Goal: Information Seeking & Learning: Check status

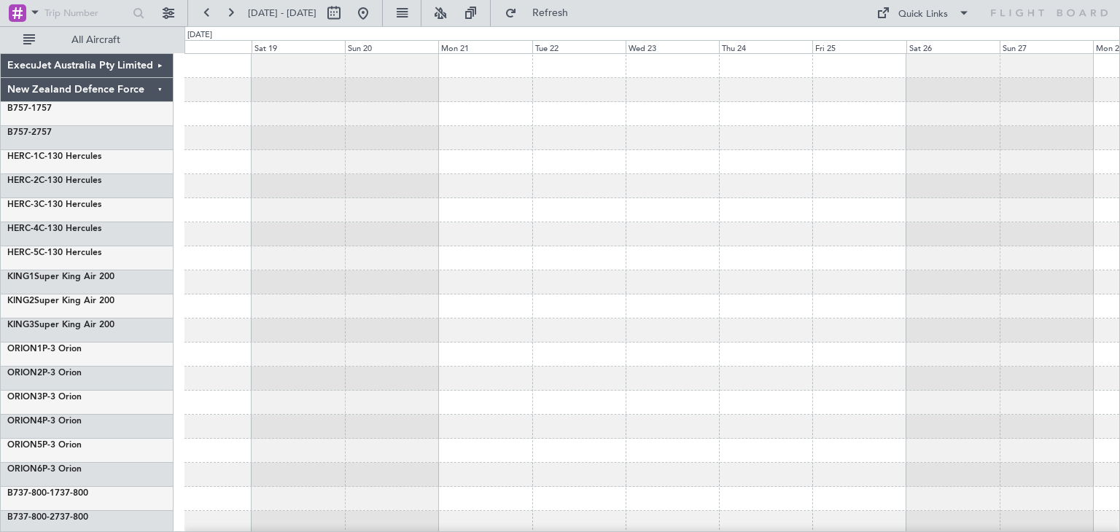
drag, startPoint x: 591, startPoint y: 8, endPoint x: 615, endPoint y: 65, distance: 61.8
click at [581, 8] on span "Refresh" at bounding box center [550, 13] width 61 height 10
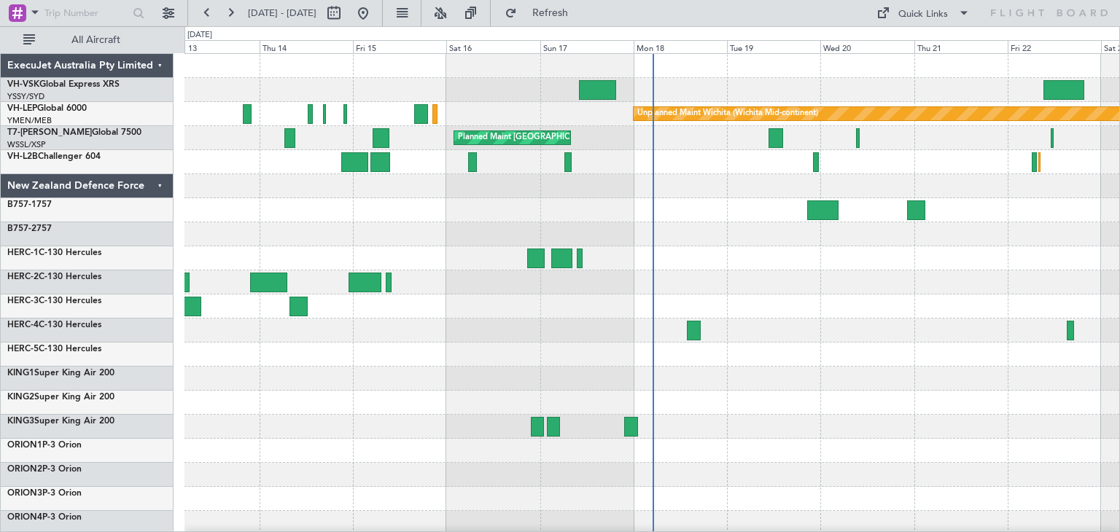
click at [159, 63] on div "ExecuJet Australia Pty Limited" at bounding box center [87, 66] width 173 height 24
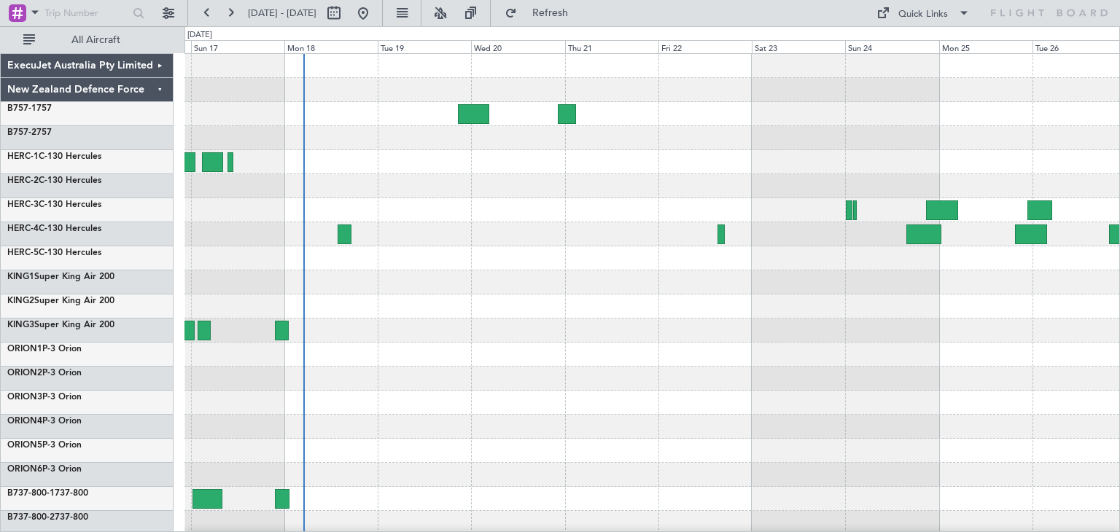
click at [529, 209] on div at bounding box center [651, 355] width 935 height 602
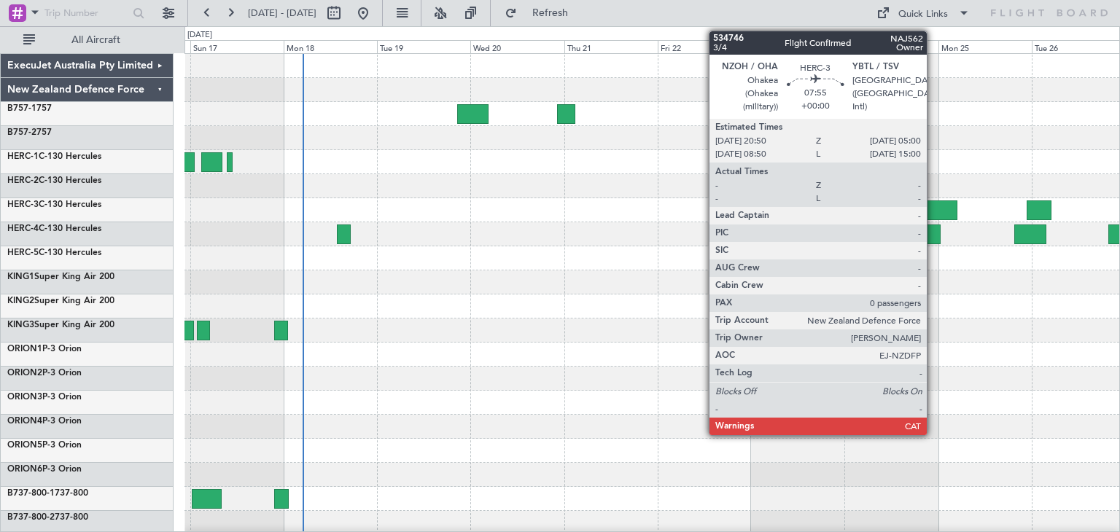
click at [933, 206] on div at bounding box center [941, 211] width 32 height 20
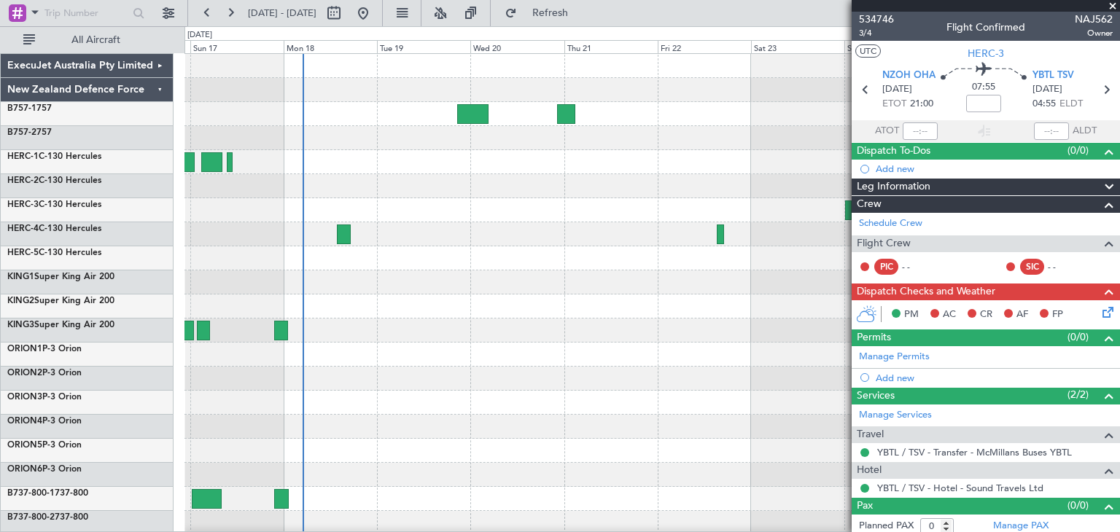
click at [1113, 5] on span at bounding box center [1112, 6] width 15 height 13
